Goal: Task Accomplishment & Management: Manage account settings

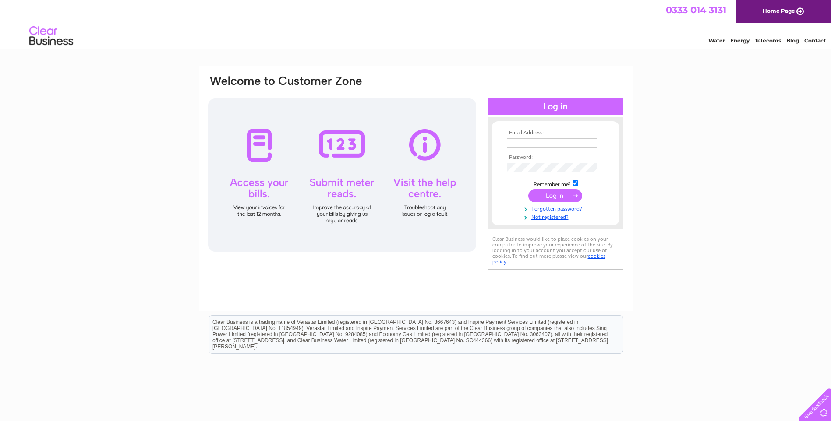
type input "bev@precisionoiltools.co.uk"
click at [566, 192] on input "submit" at bounding box center [555, 196] width 54 height 12
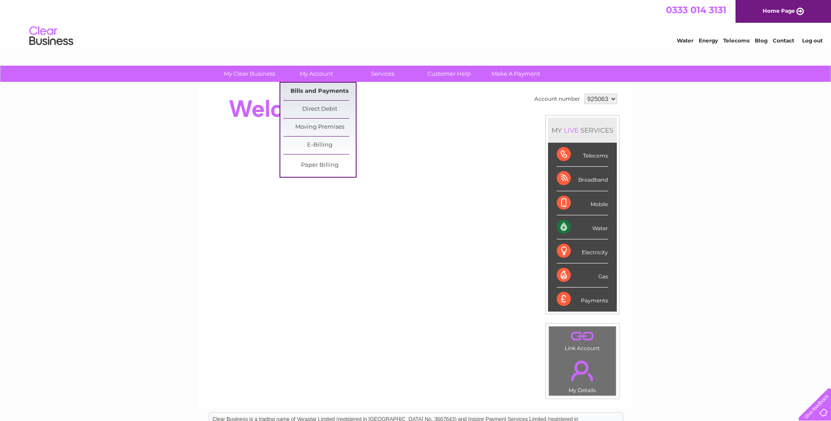
click at [311, 88] on link "Bills and Payments" at bounding box center [319, 92] width 72 height 18
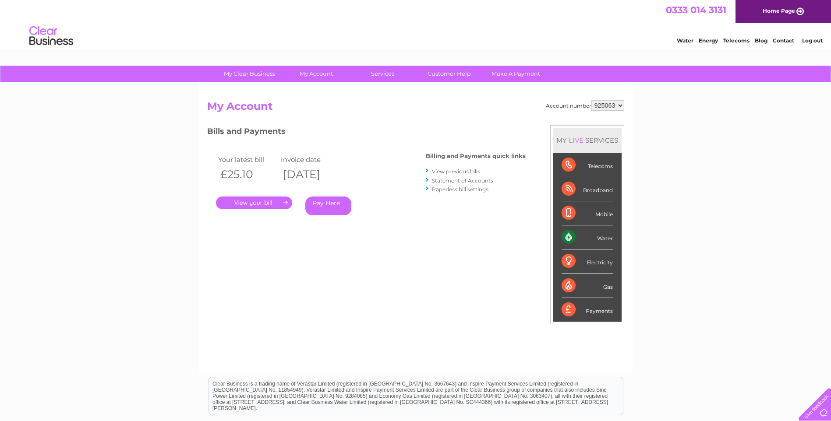
click at [251, 202] on link "." at bounding box center [254, 203] width 76 height 13
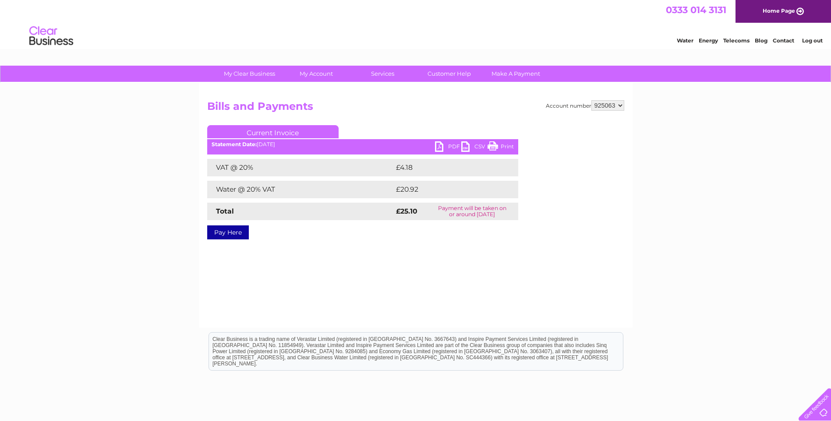
click at [442, 145] on link "PDF" at bounding box center [448, 147] width 26 height 13
